Goal: Task Accomplishment & Management: Manage account settings

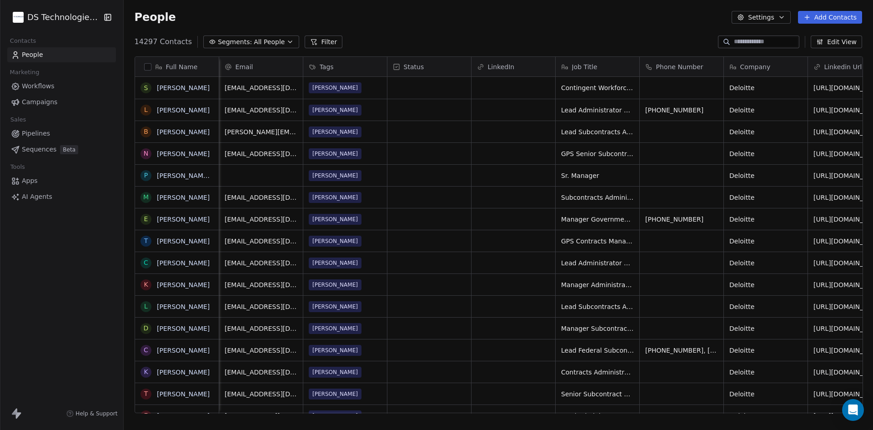
scroll to position [371, 744]
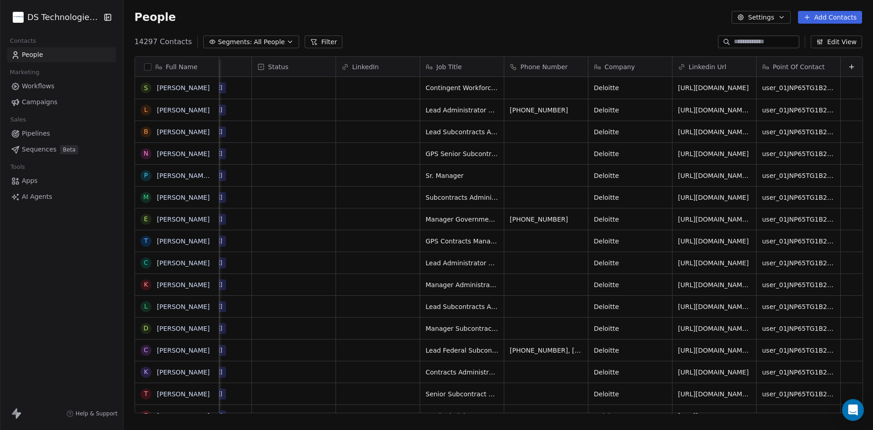
click at [71, 14] on html "DS Technologies Inc Contacts People Marketing Workflows Campaigns Sales Pipelin…" at bounding box center [436, 215] width 873 height 430
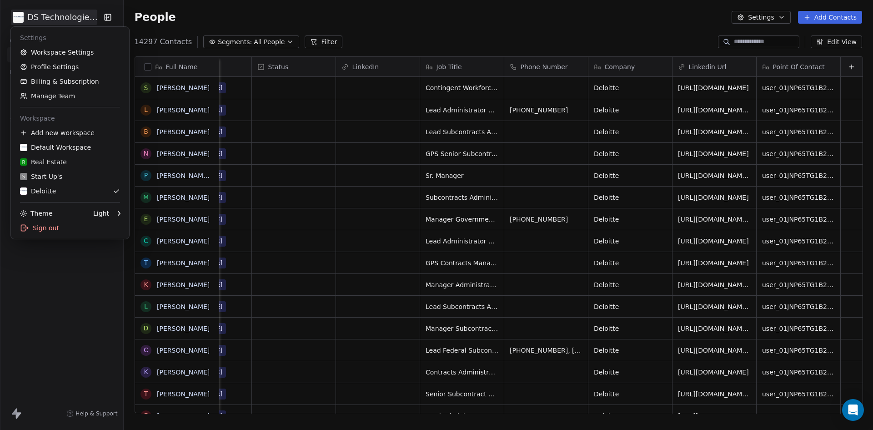
click at [202, 12] on html "DS Technologies Inc Contacts People Marketing Workflows Campaigns Sales Pipelin…" at bounding box center [436, 215] width 873 height 430
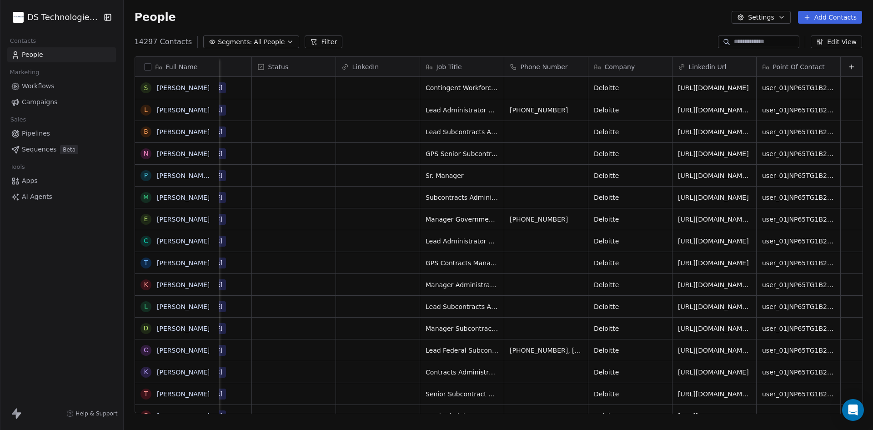
click at [41, 55] on span "People" at bounding box center [32, 55] width 21 height 10
click at [42, 18] on html "DS Technologies Inc Contacts People Marketing Workflows Campaigns Sales Pipelin…" at bounding box center [436, 215] width 873 height 430
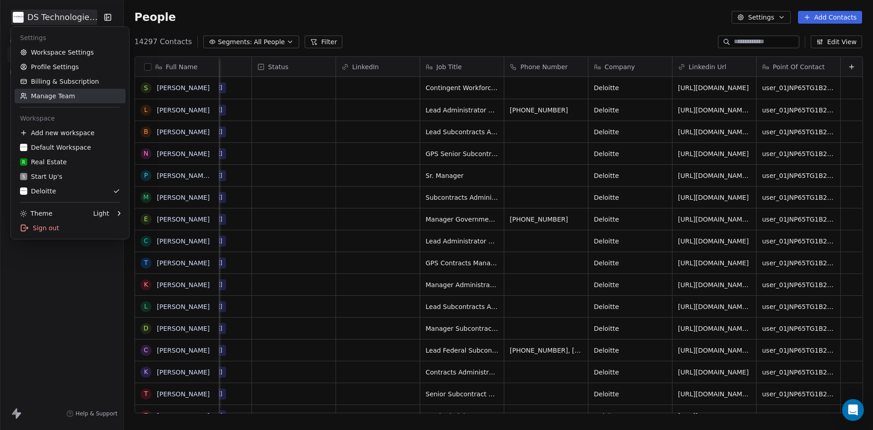
click at [55, 94] on link "Manage Team" at bounding box center [70, 96] width 111 height 15
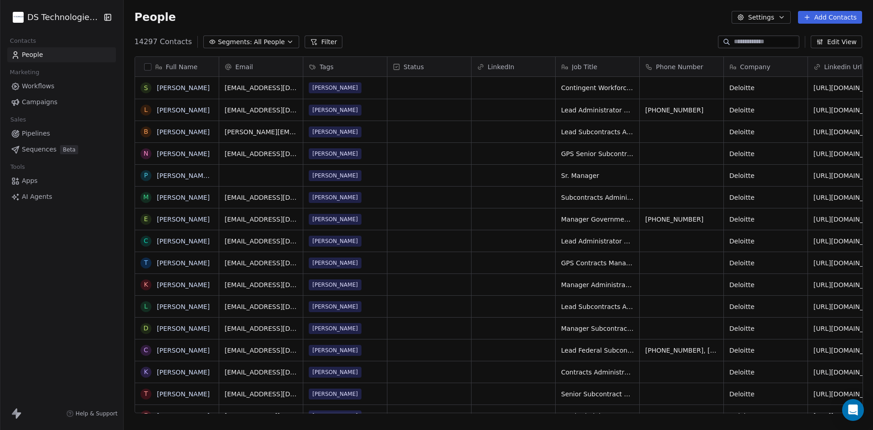
scroll to position [371, 744]
click at [32, 14] on html "DS Technologies Inc Contacts People Marketing Workflows Campaigns Sales Pipelin…" at bounding box center [436, 215] width 873 height 430
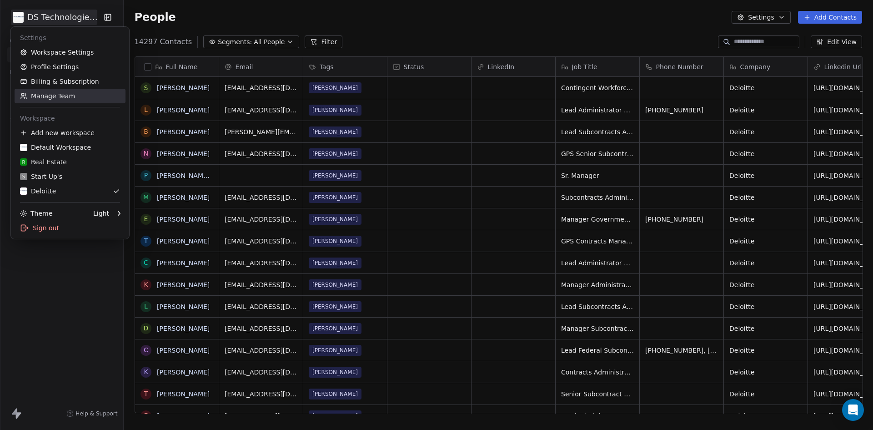
click at [54, 99] on link "Manage Team" at bounding box center [70, 96] width 111 height 15
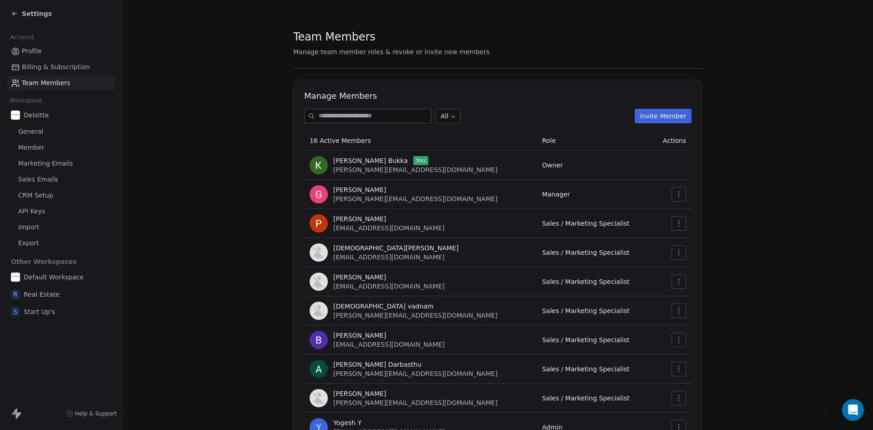
click at [664, 118] on button "Invite Member" at bounding box center [663, 116] width 57 height 15
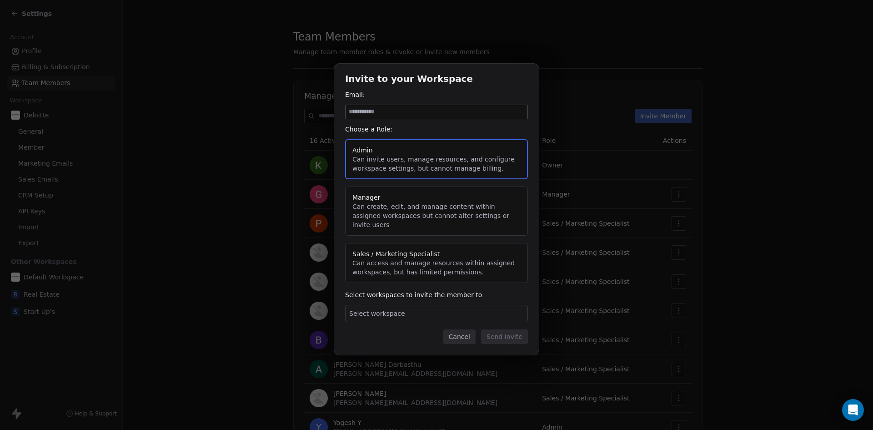
click at [382, 116] on input at bounding box center [437, 112] width 182 height 14
type input "**********"
click at [397, 250] on button "Sales / Marketing Specialist Can access and manage resources within assigned wo…" at bounding box center [436, 263] width 183 height 40
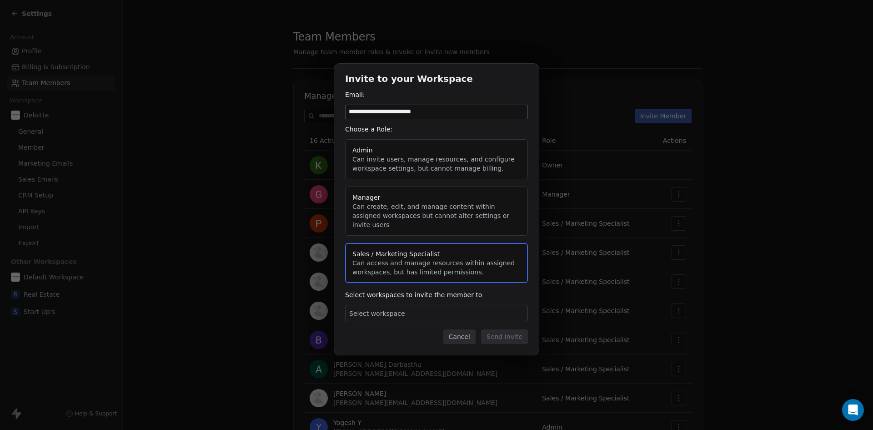
click at [396, 309] on span "Select workspace" at bounding box center [377, 313] width 56 height 9
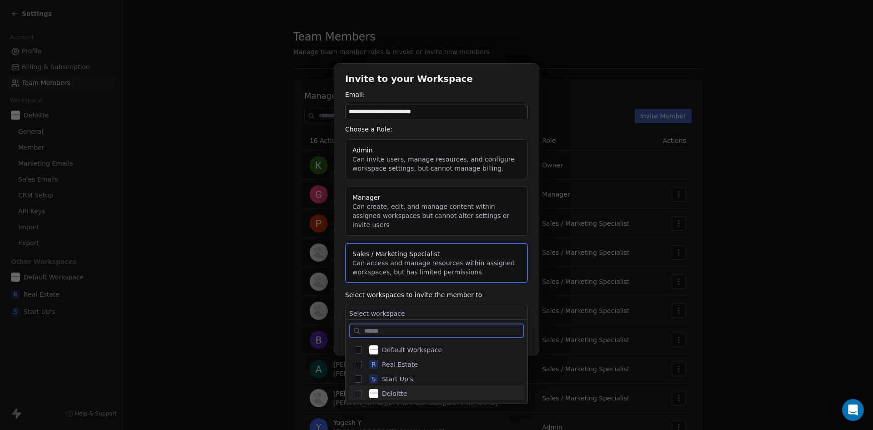
click at [386, 390] on span "Deloitte" at bounding box center [394, 393] width 25 height 9
click at [462, 305] on div "**********" at bounding box center [436, 214] width 873 height 331
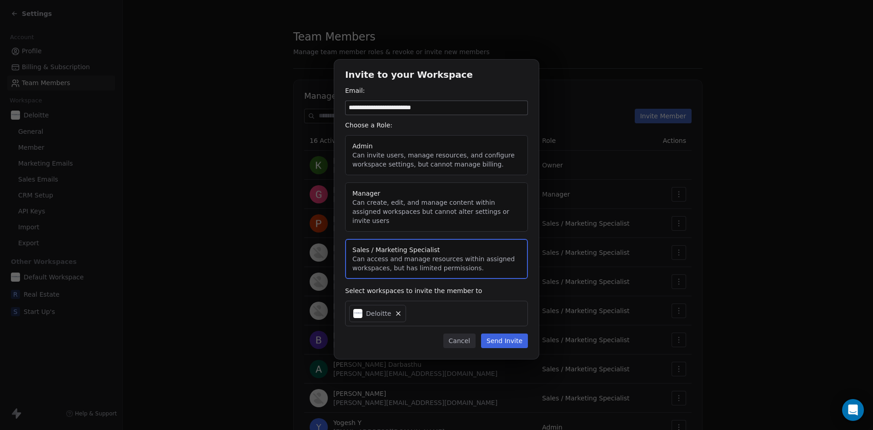
click at [495, 333] on button "Send Invite" at bounding box center [504, 340] width 47 height 15
